Goal: Check status: Check status

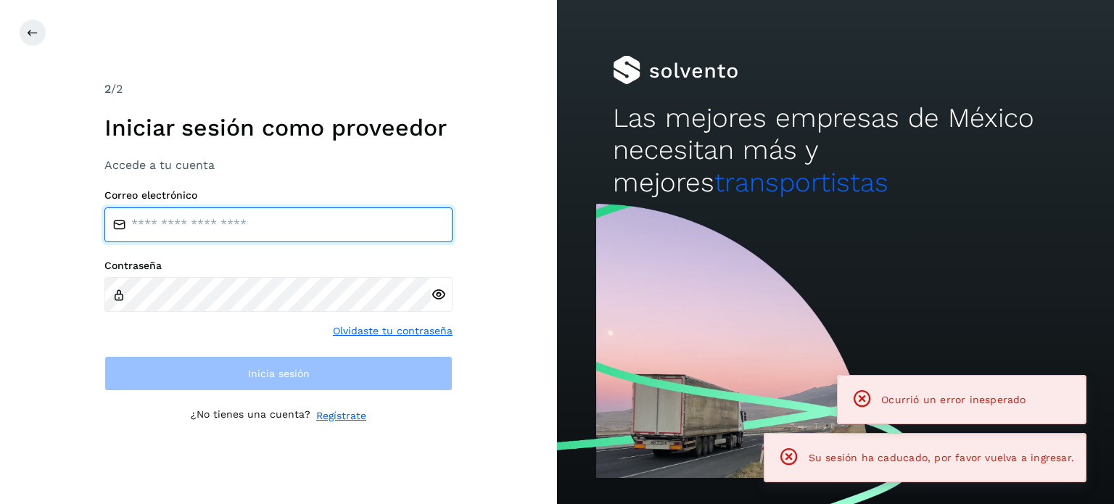
type input "**********"
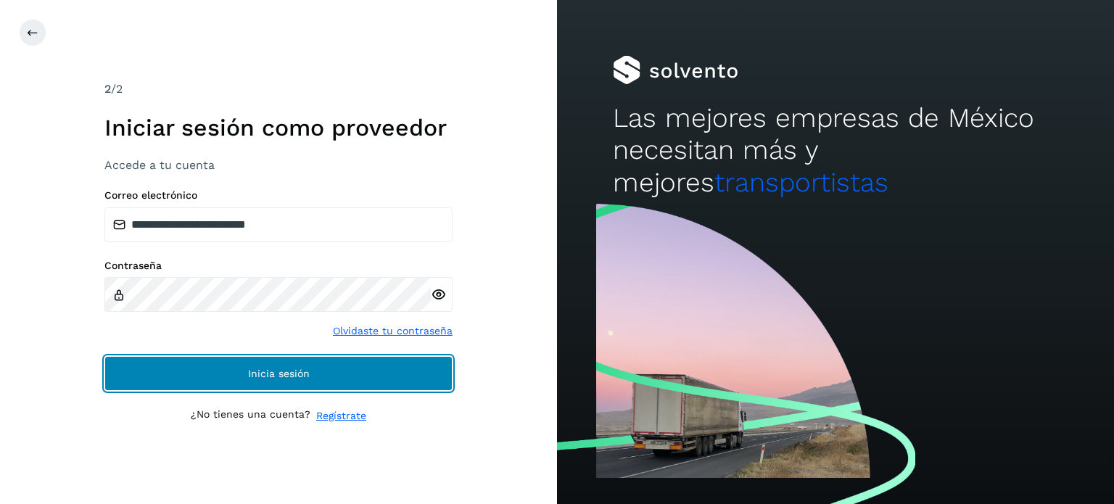
click at [246, 357] on button "Inicia sesión" at bounding box center [278, 373] width 348 height 35
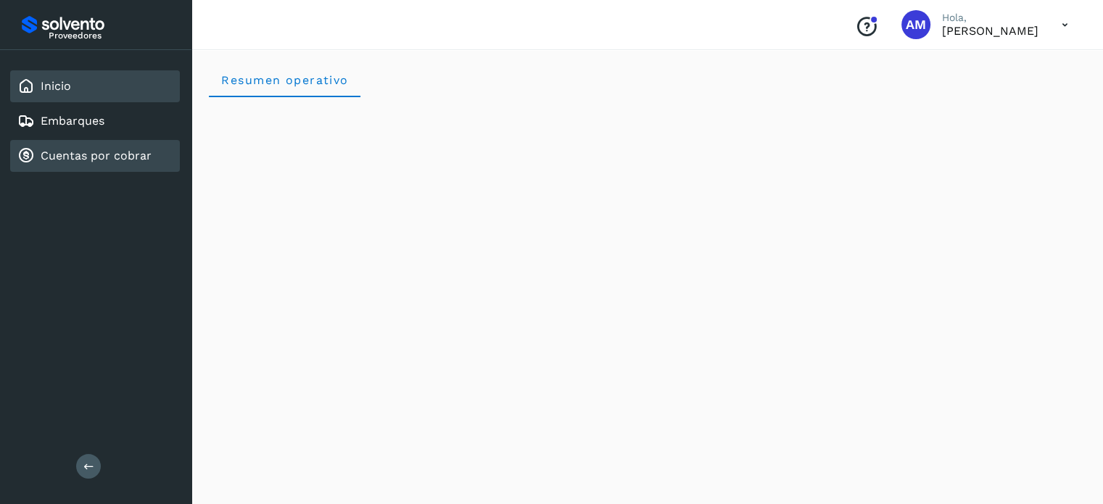
click at [93, 147] on div "Cuentas por cobrar" at bounding box center [84, 155] width 134 height 17
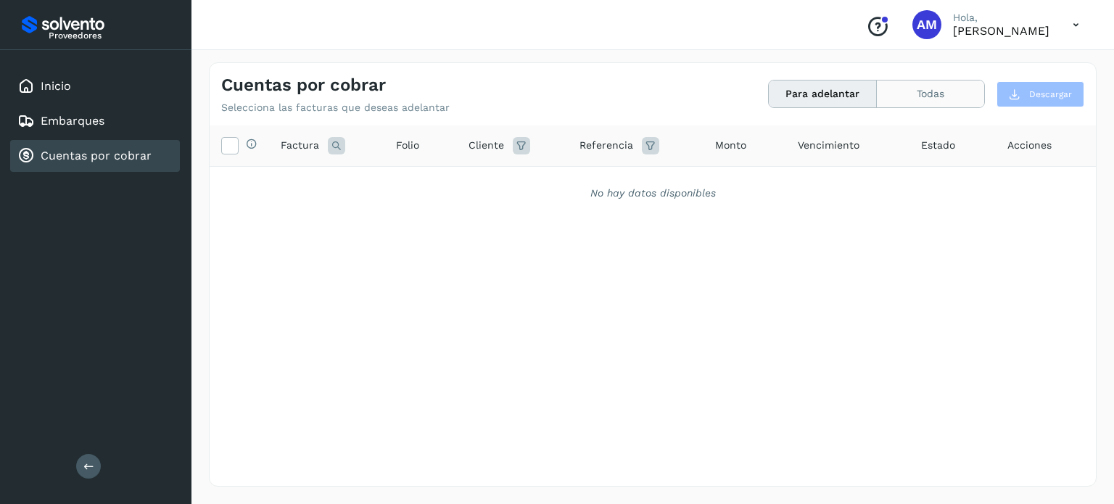
click at [942, 102] on button "Todas" at bounding box center [930, 94] width 107 height 27
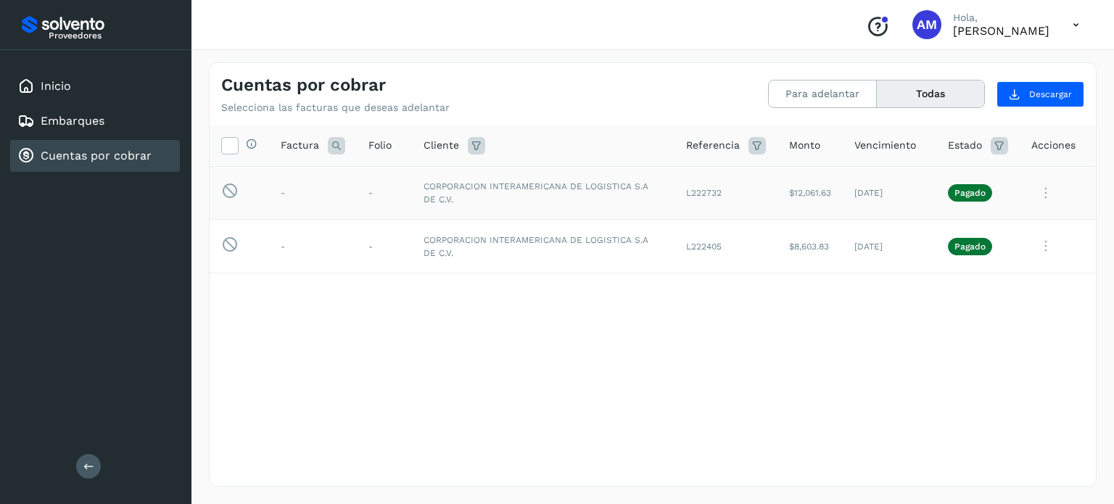
click at [1048, 187] on icon at bounding box center [1046, 193] width 29 height 30
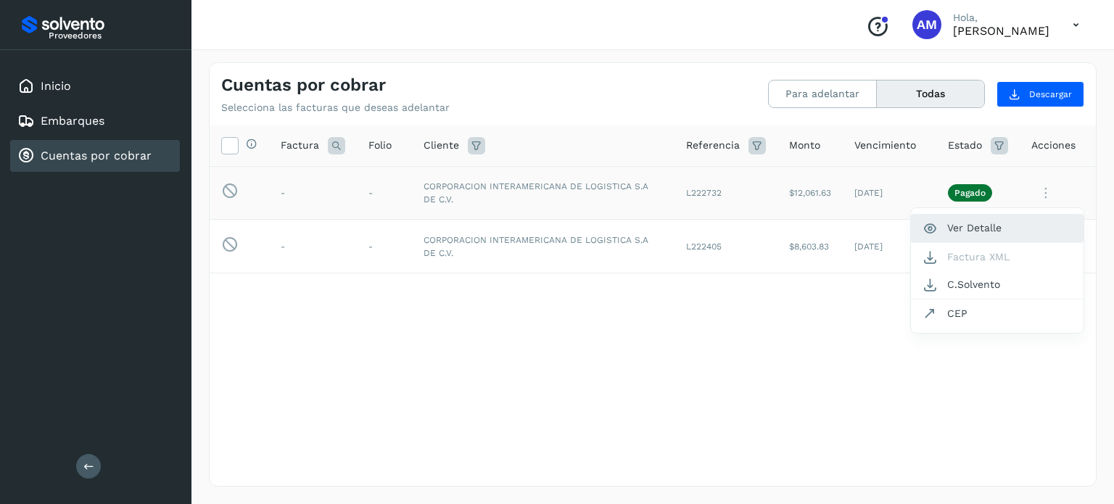
click at [940, 234] on button "Ver Detalle" at bounding box center [997, 228] width 173 height 28
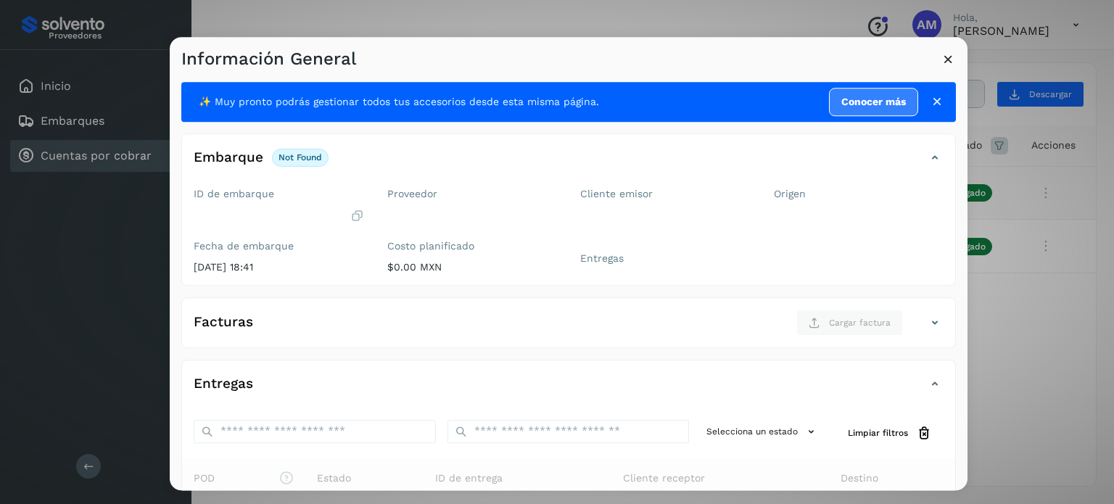
click at [934, 194] on div "Origen" at bounding box center [859, 233] width 194 height 103
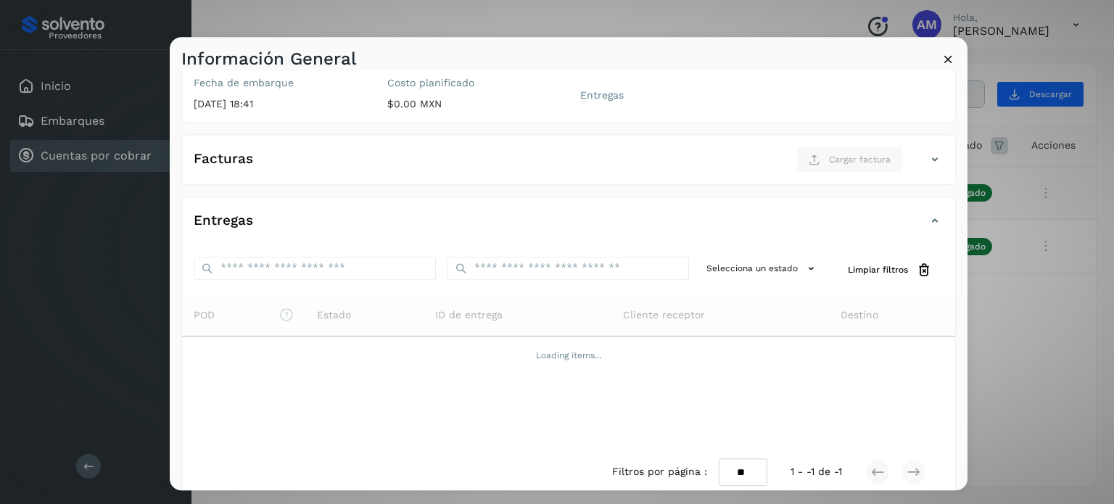
scroll to position [181, 0]
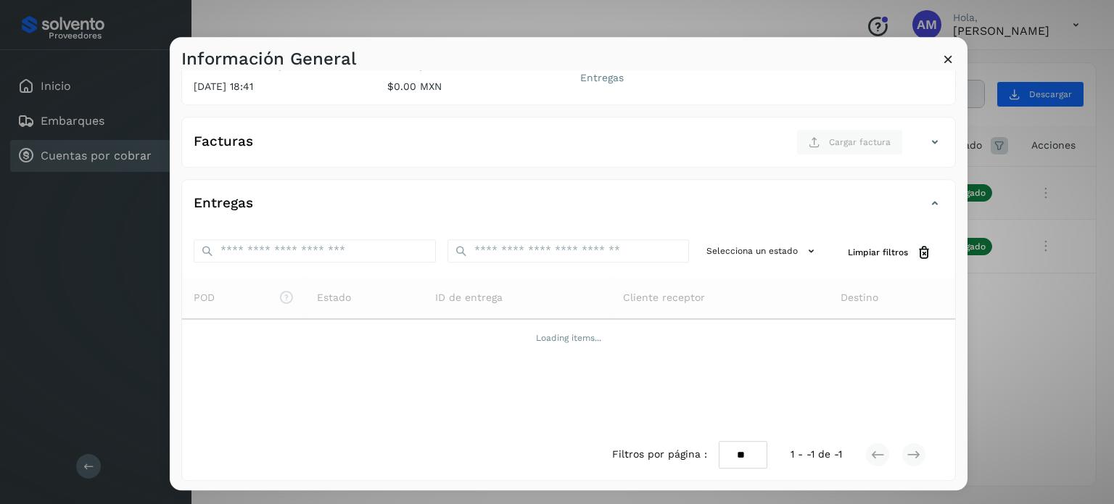
click at [1049, 327] on div "Información General ✨ Muy pronto podrás gestionar todos tus accesorios desde es…" at bounding box center [557, 252] width 1114 height 504
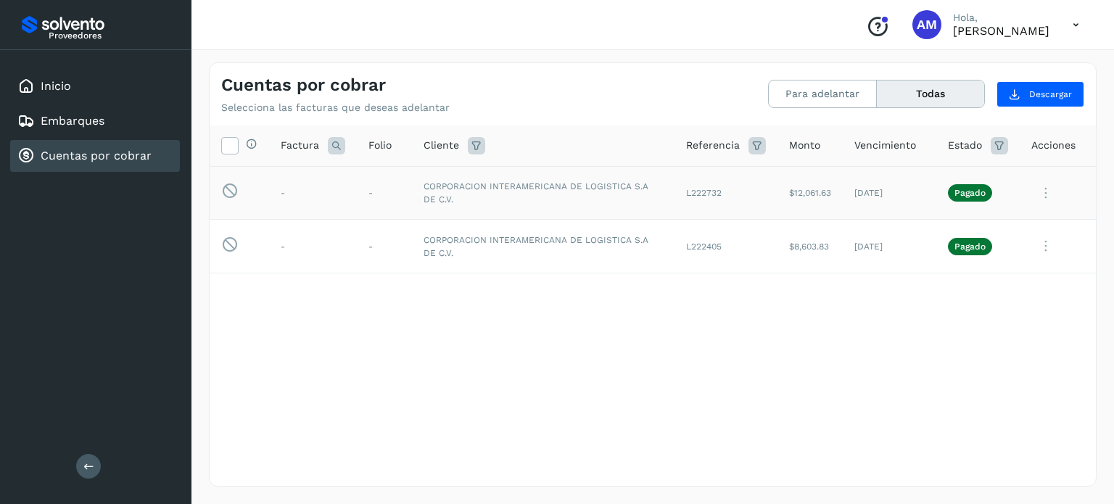
click at [933, 189] on td "[DATE]" at bounding box center [890, 193] width 94 height 54
click at [887, 191] on td "[DATE]" at bounding box center [890, 193] width 94 height 54
click at [500, 184] on td "CORPORACION INTERAMERICANA DE LOGISTICA S.A DE C.V." at bounding box center [543, 193] width 263 height 54
click at [913, 187] on td "[DATE]" at bounding box center [890, 193] width 94 height 54
click at [1089, 197] on td at bounding box center [1058, 193] width 76 height 54
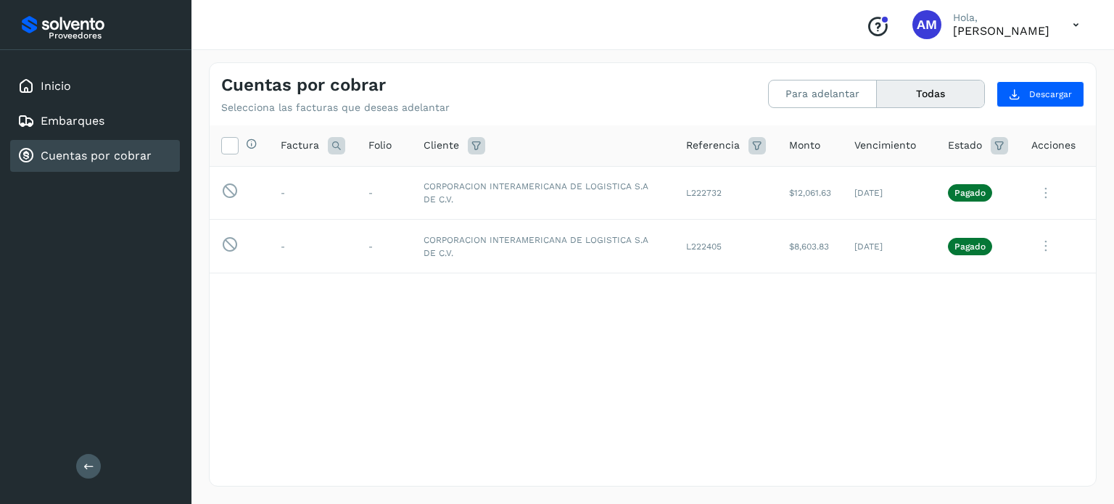
click at [1089, 197] on td at bounding box center [1058, 193] width 76 height 54
click at [760, 324] on div "Selecciona todas las facturas disponibles para adelanto Factura Folio Cliente R…" at bounding box center [653, 276] width 886 height 301
